Goal: Task Accomplishment & Management: Manage account settings

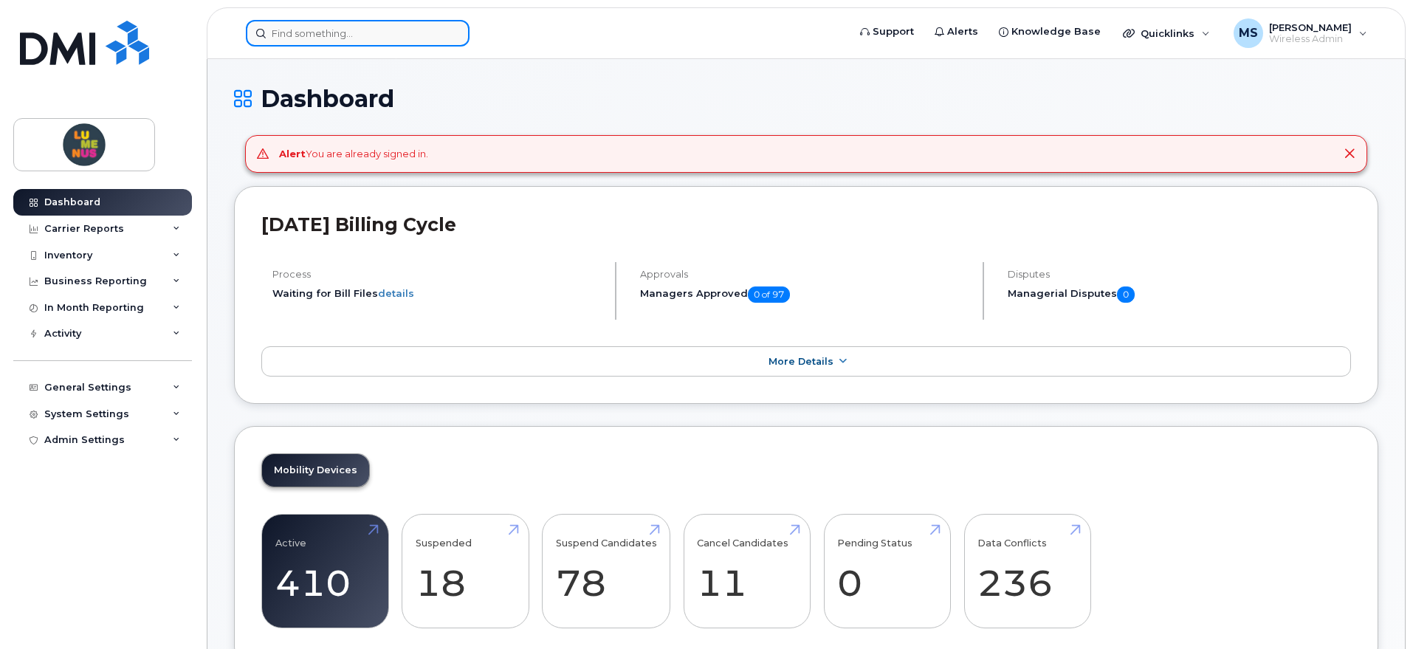
click at [330, 21] on input at bounding box center [358, 33] width 224 height 27
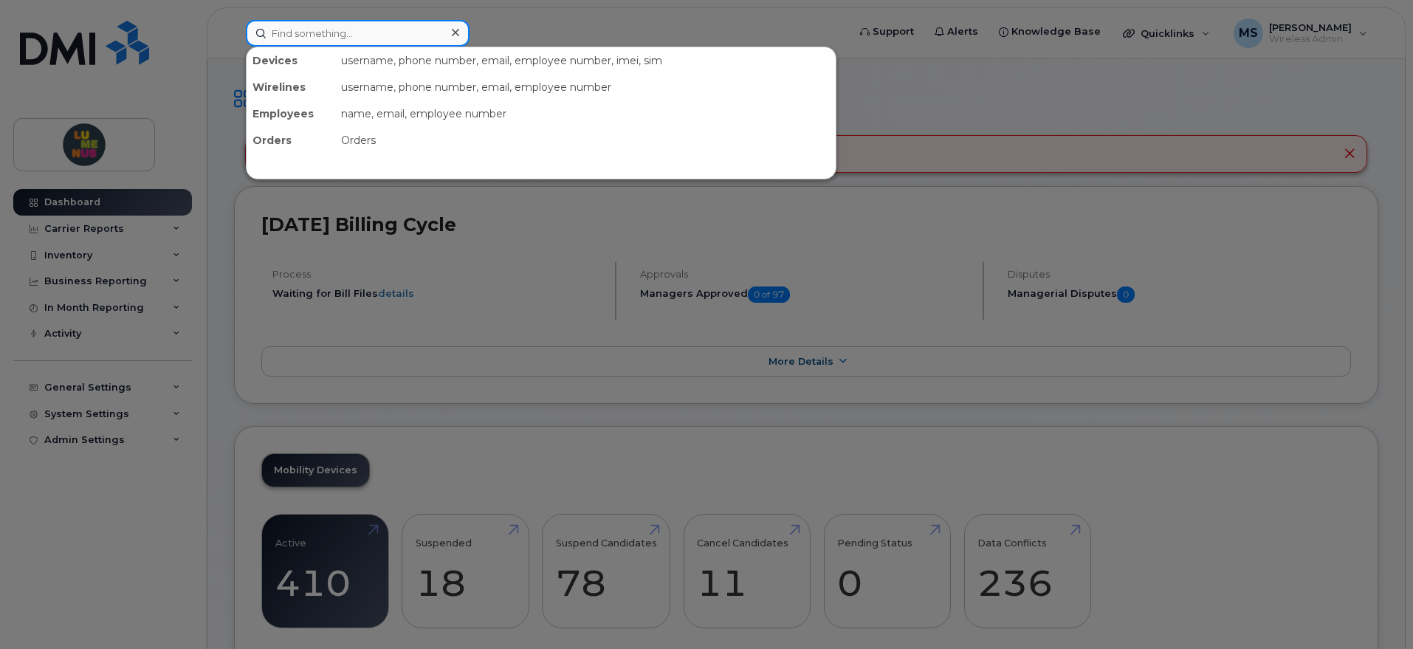
paste input "4168191143"
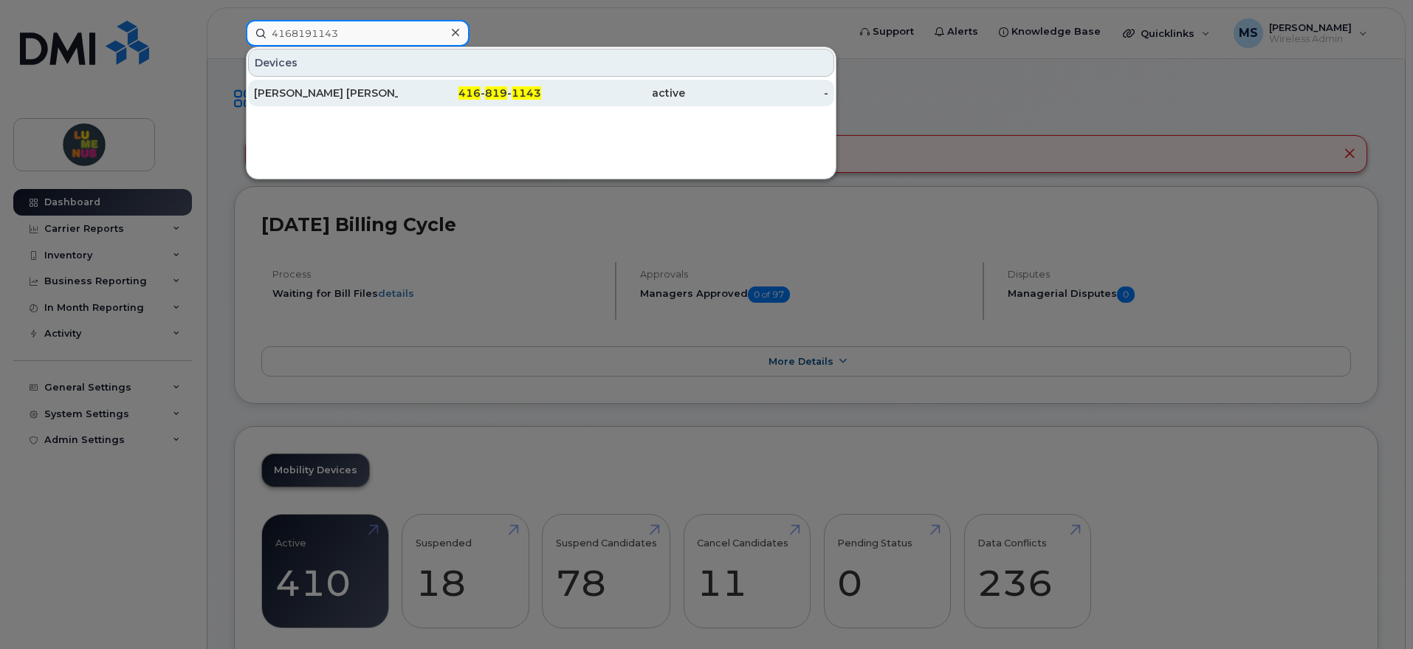
type input "4168191143"
click at [370, 91] on div "[PERSON_NAME] [PERSON_NAME]" at bounding box center [326, 93] width 144 height 15
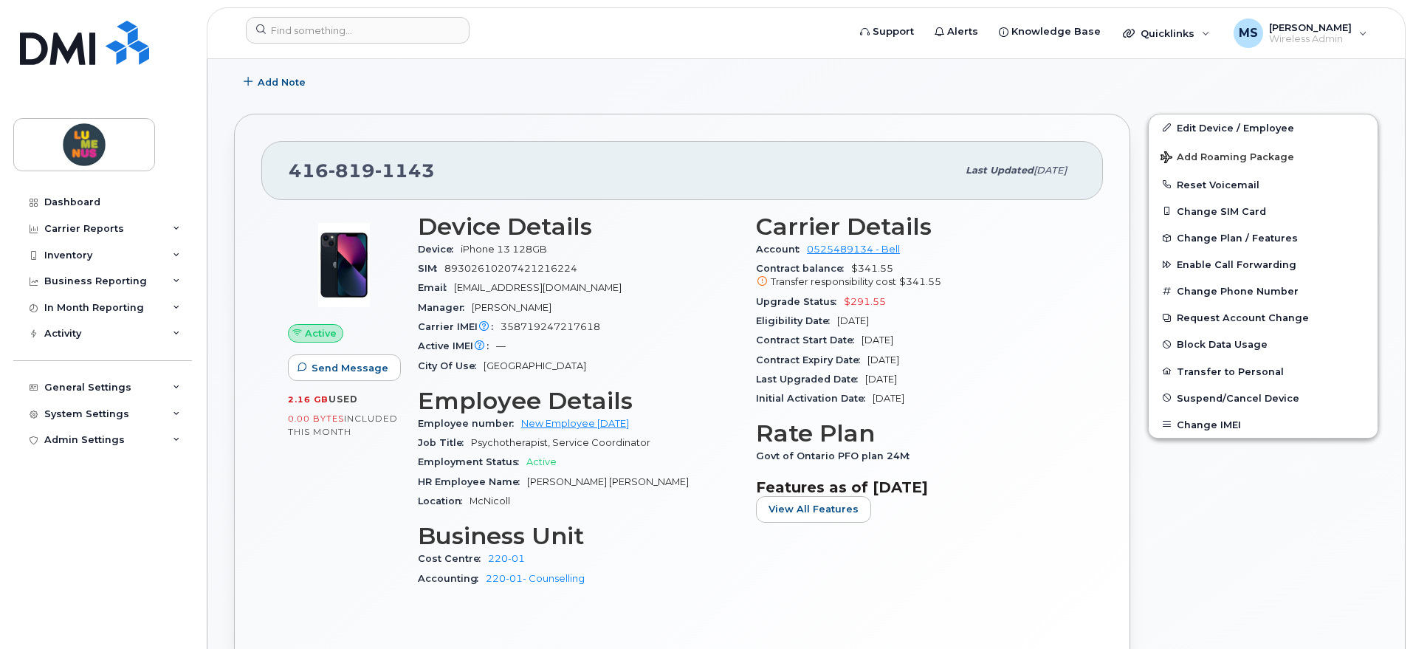
scroll to position [277, 0]
click at [1280, 109] on div "Edit Device / Employee Add Roaming Package Reset Voicemail Change SIM Card Chan…" at bounding box center [1263, 402] width 248 height 598
click at [1280, 118] on link "Edit Device / Employee" at bounding box center [1262, 126] width 229 height 27
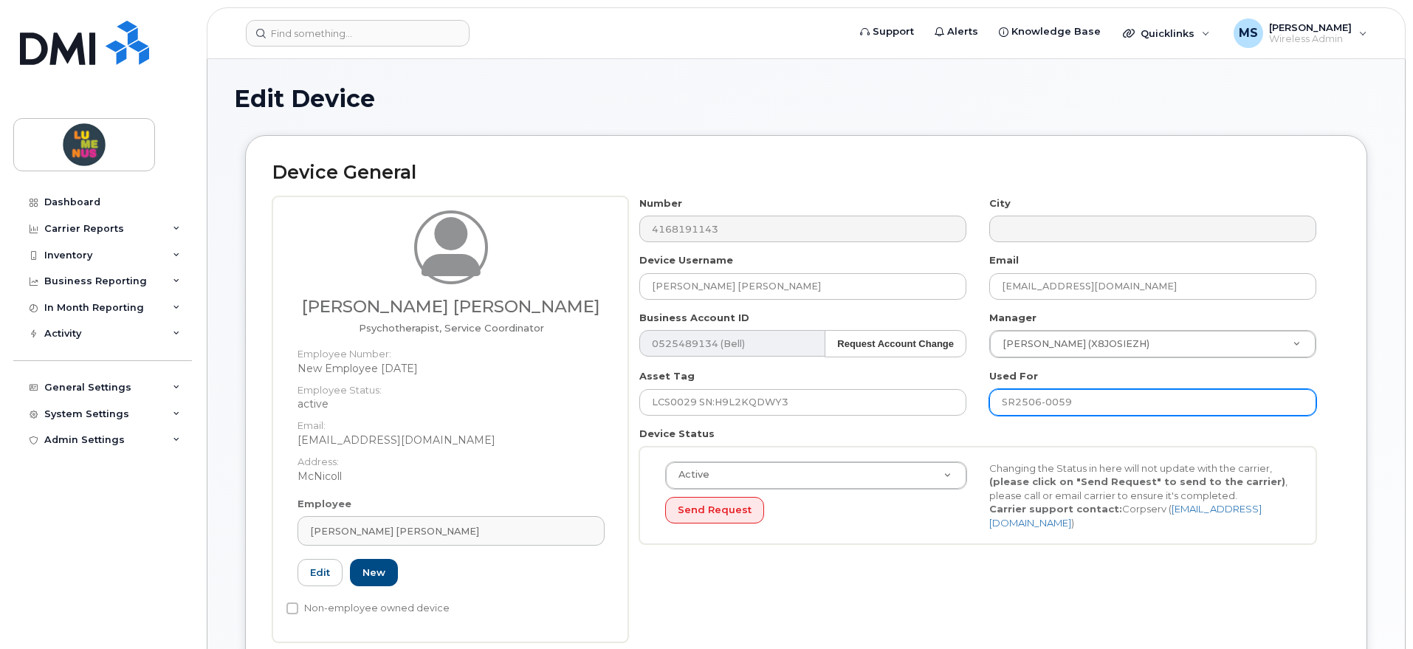
drag, startPoint x: 1090, startPoint y: 397, endPoint x: 999, endPoint y: 399, distance: 90.8
click at [1000, 400] on input "SR2506-0059" at bounding box center [1152, 402] width 327 height 27
click at [1091, 398] on input "SR2506-0059" at bounding box center [1152, 402] width 327 height 27
drag, startPoint x: 1098, startPoint y: 400, endPoint x: 940, endPoint y: 389, distance: 158.3
click at [940, 389] on div "Number 4168191143 City Device Username Sangeeta Hazra Choudhury Email schoudhur…" at bounding box center [978, 375] width 700 height 359
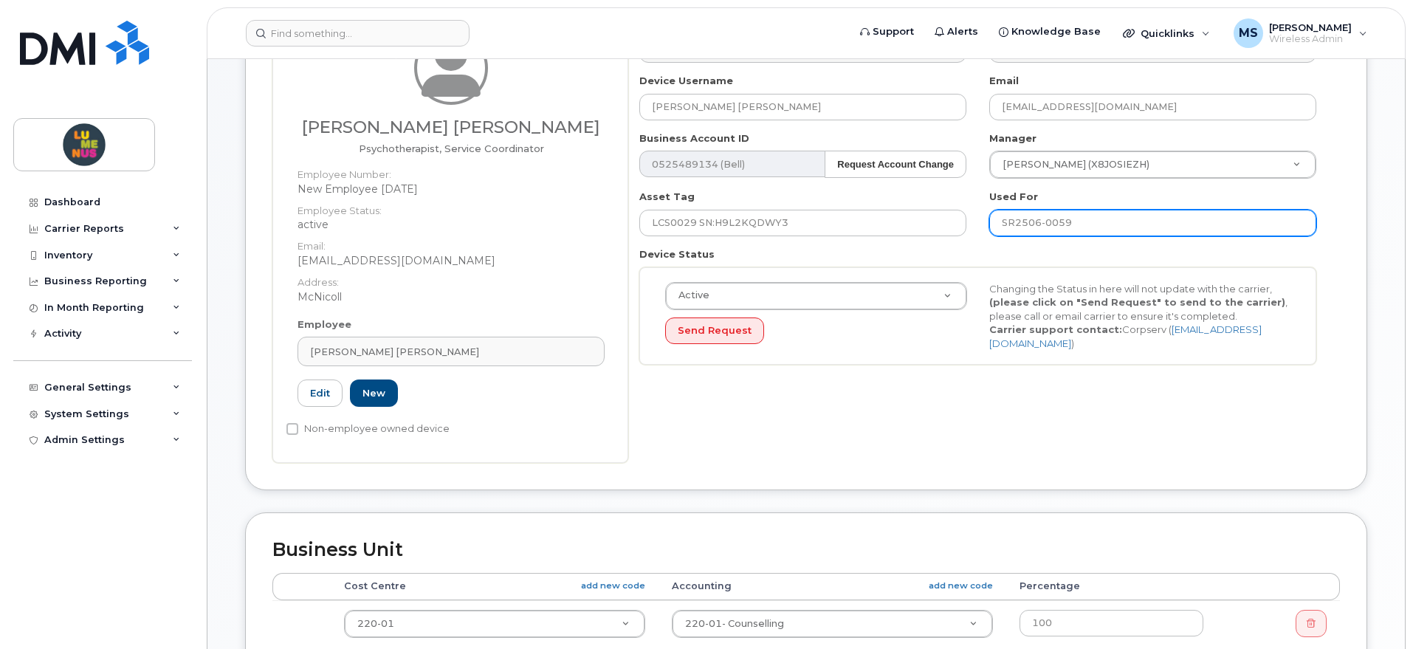
scroll to position [92, 0]
